Goal: Navigation & Orientation: Understand site structure

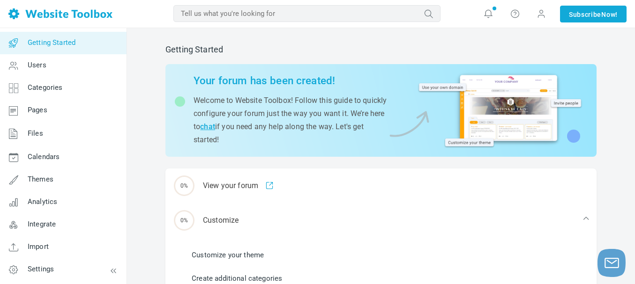
click at [392, 12] on input "text" at bounding box center [306, 13] width 267 height 17
click at [440, 7] on button "submit" at bounding box center [440, 7] width 0 height 0
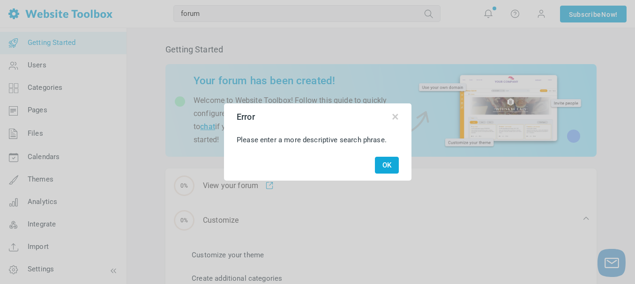
click at [385, 167] on button "OK" at bounding box center [387, 165] width 24 height 17
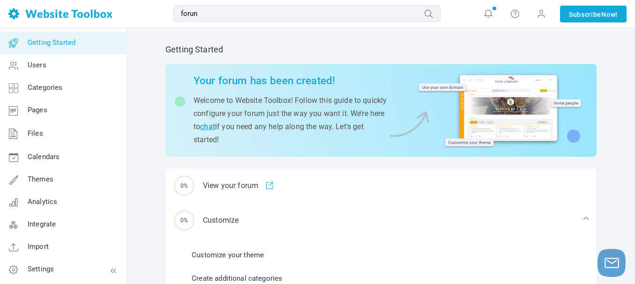
type input "forun"
click at [440, 7] on button "submit" at bounding box center [440, 7] width 0 height 0
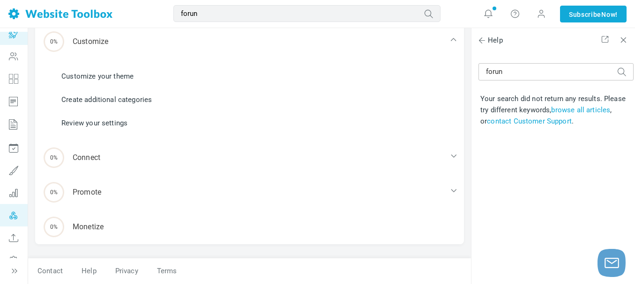
scroll to position [55, 0]
click at [11, 224] on icon at bounding box center [14, 225] width 28 height 22
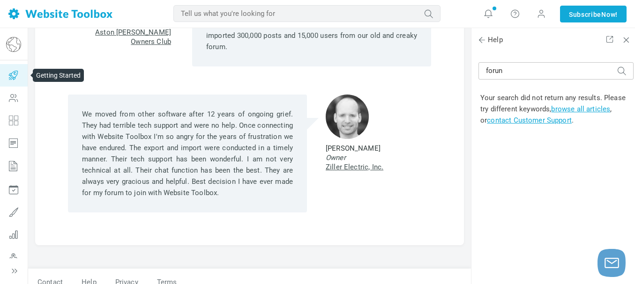
click at [12, 79] on icon at bounding box center [14, 75] width 28 height 22
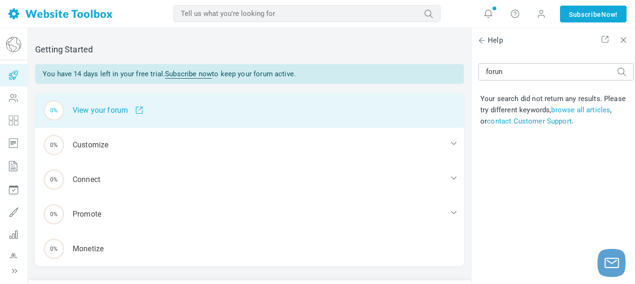
click at [113, 121] on div "0% View your forum" at bounding box center [249, 110] width 429 height 35
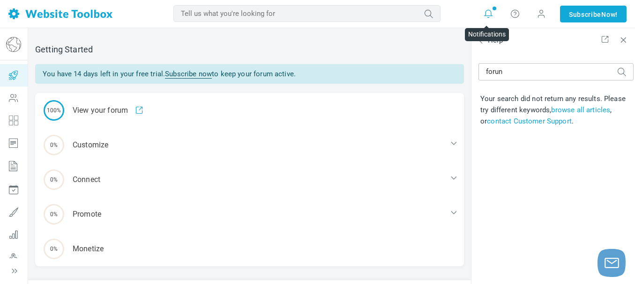
click at [486, 10] on icon at bounding box center [487, 13] width 9 height 9
click at [534, 12] on span at bounding box center [541, 14] width 15 height 15
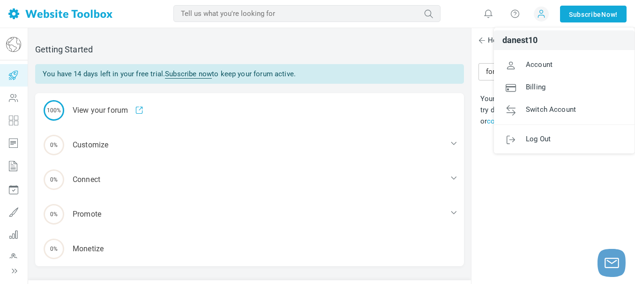
click at [342, 42] on div "Getting Started You have 14 days left in your free trial. Subscribe now to keep…" at bounding box center [249, 146] width 443 height 223
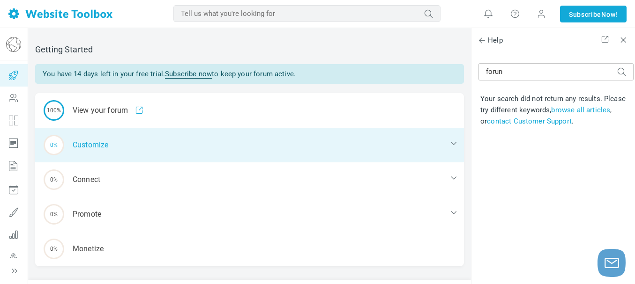
scroll to position [22, 0]
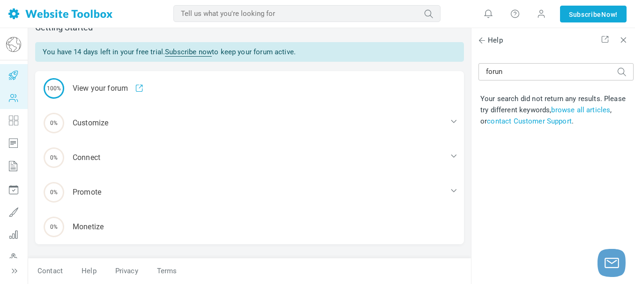
click at [20, 96] on icon at bounding box center [14, 98] width 28 height 22
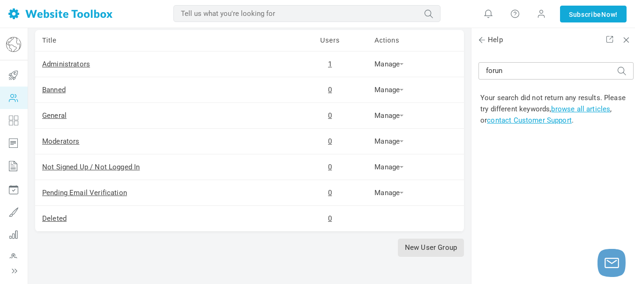
scroll to position [94, 0]
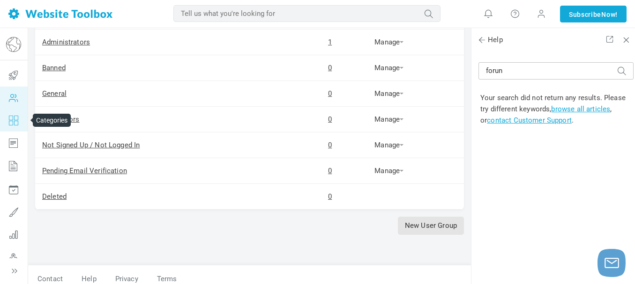
click at [0, 114] on icon at bounding box center [14, 120] width 28 height 22
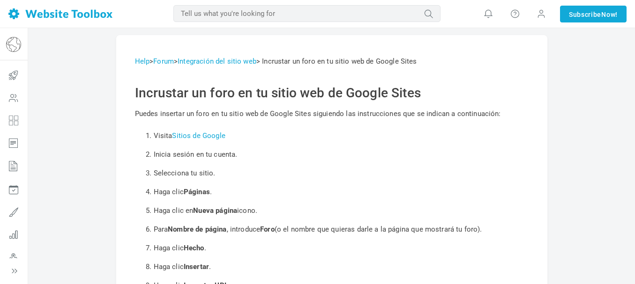
scroll to position [47, 0]
